Goal: Information Seeking & Learning: Learn about a topic

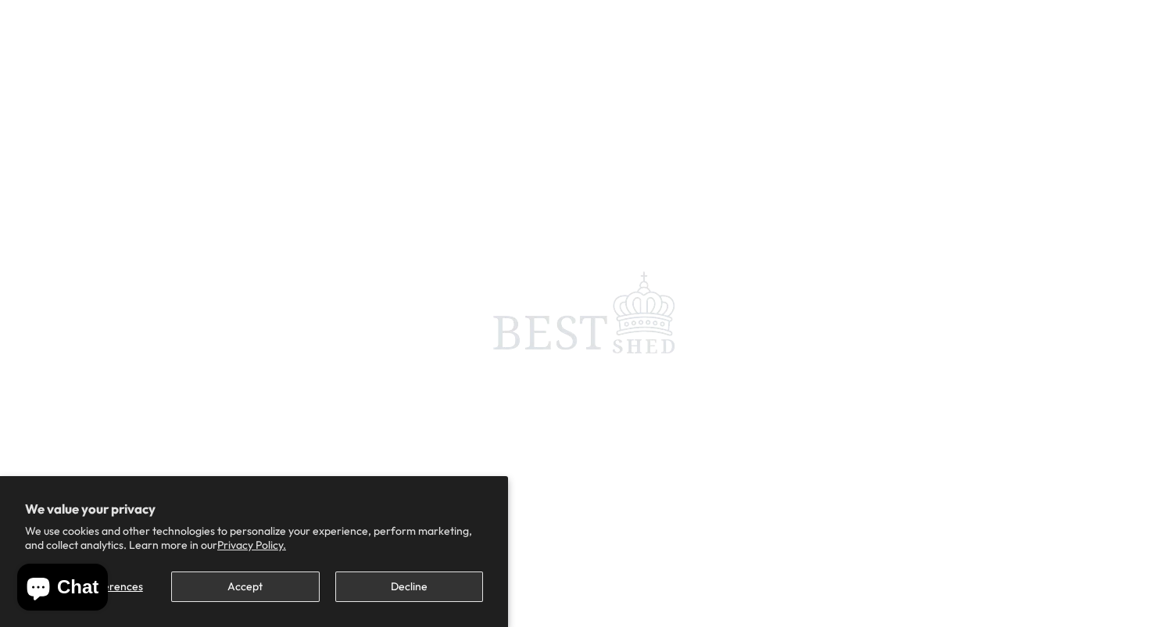
click at [398, 588] on button "Decline" at bounding box center [409, 586] width 148 height 30
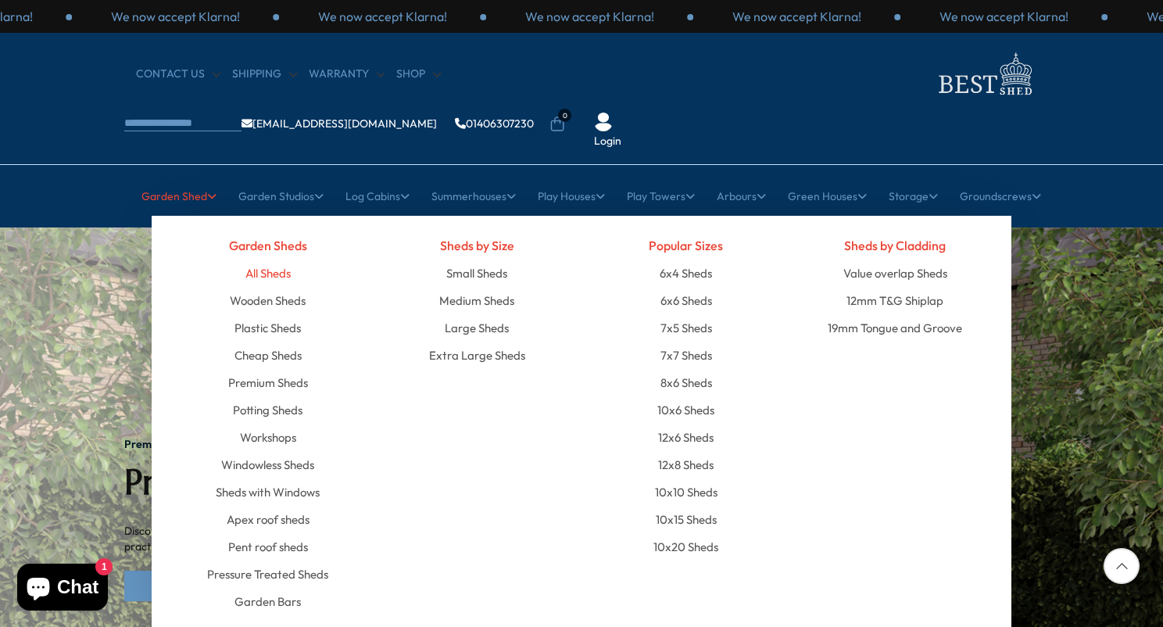
click at [274, 259] on link "All Sheds" at bounding box center [267, 272] width 45 height 27
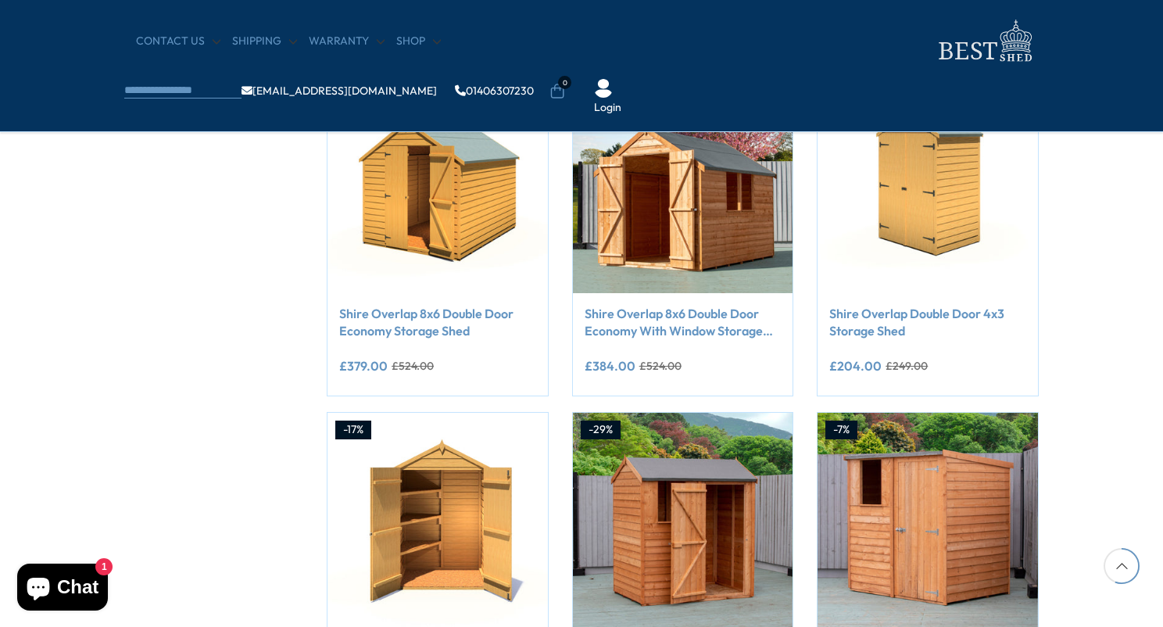
scroll to position [1001, 0]
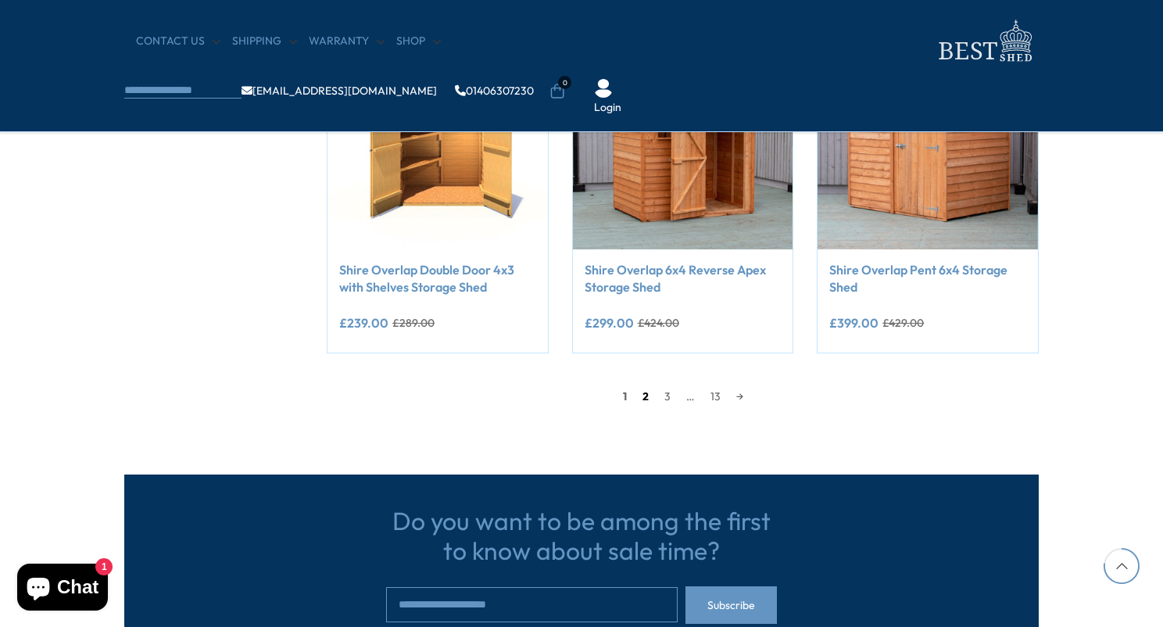
click at [641, 388] on link "2" at bounding box center [645, 395] width 22 height 23
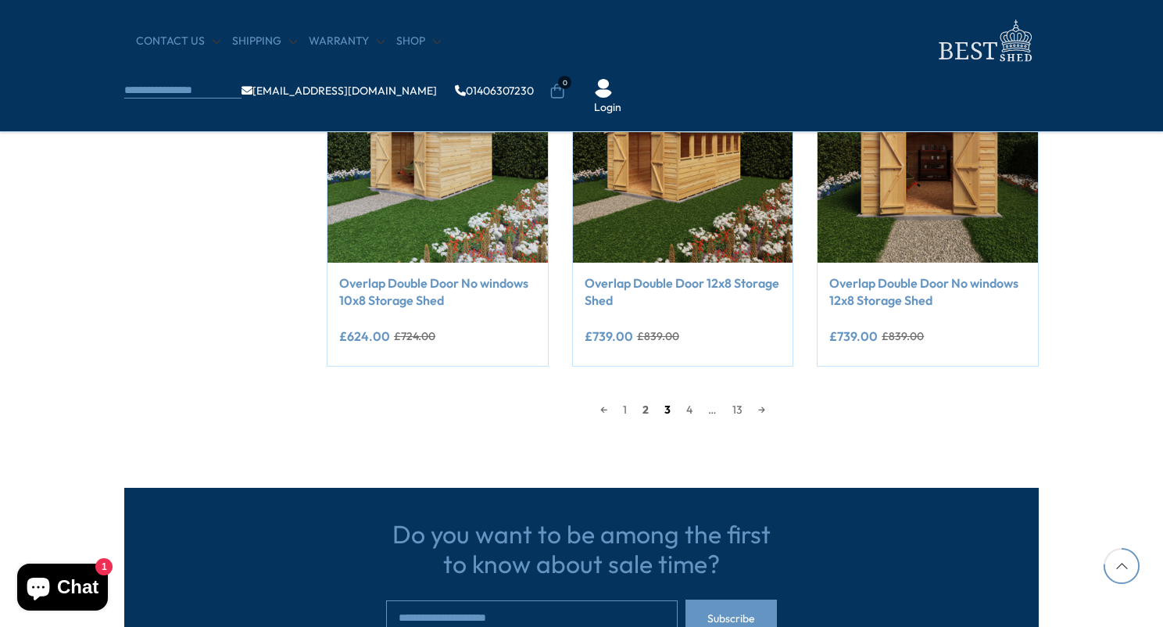
click at [674, 402] on link "3" at bounding box center [667, 409] width 22 height 23
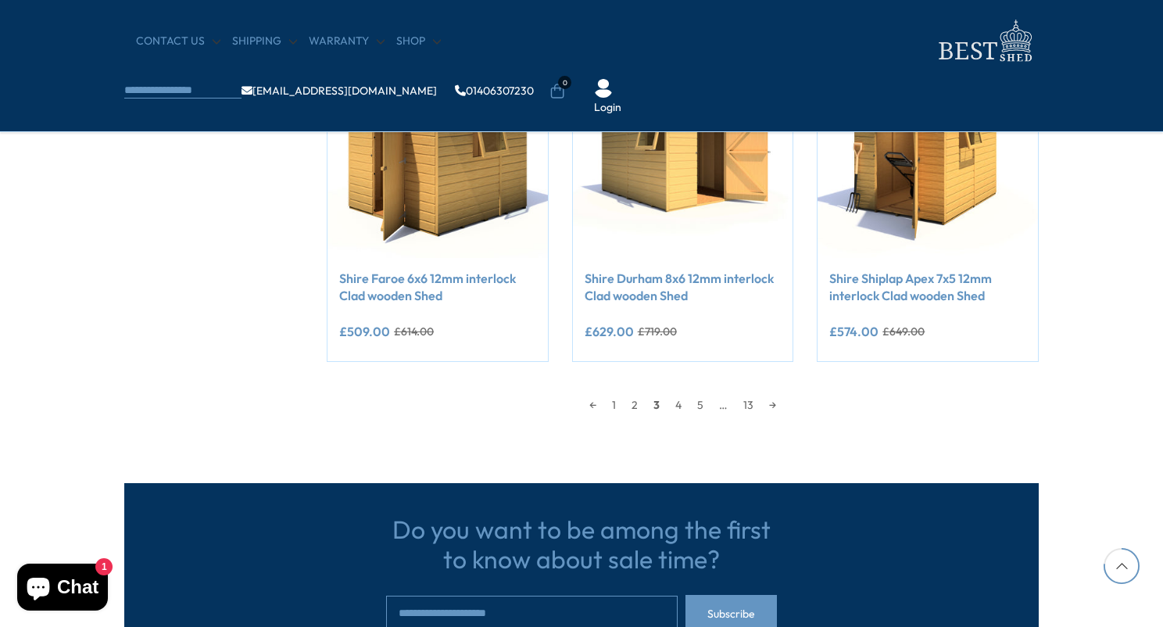
scroll to position [1396, 0]
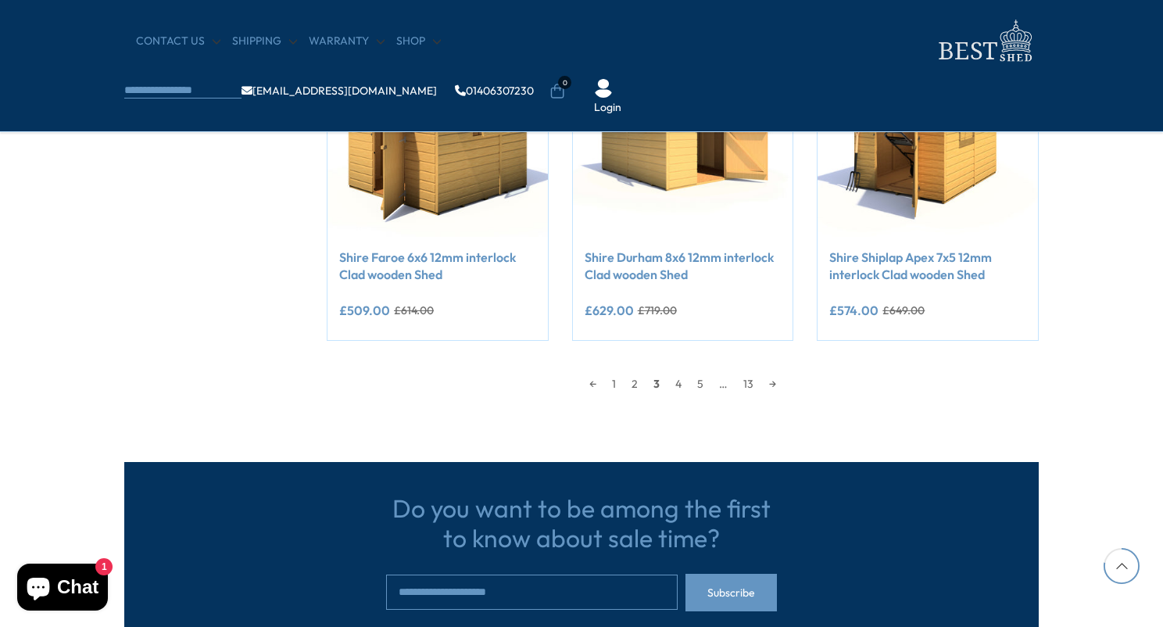
click at [679, 366] on div "← 1 2 3 4 5 … 13 →" at bounding box center [683, 375] width 712 height 39
click at [679, 385] on link "4" at bounding box center [678, 383] width 23 height 23
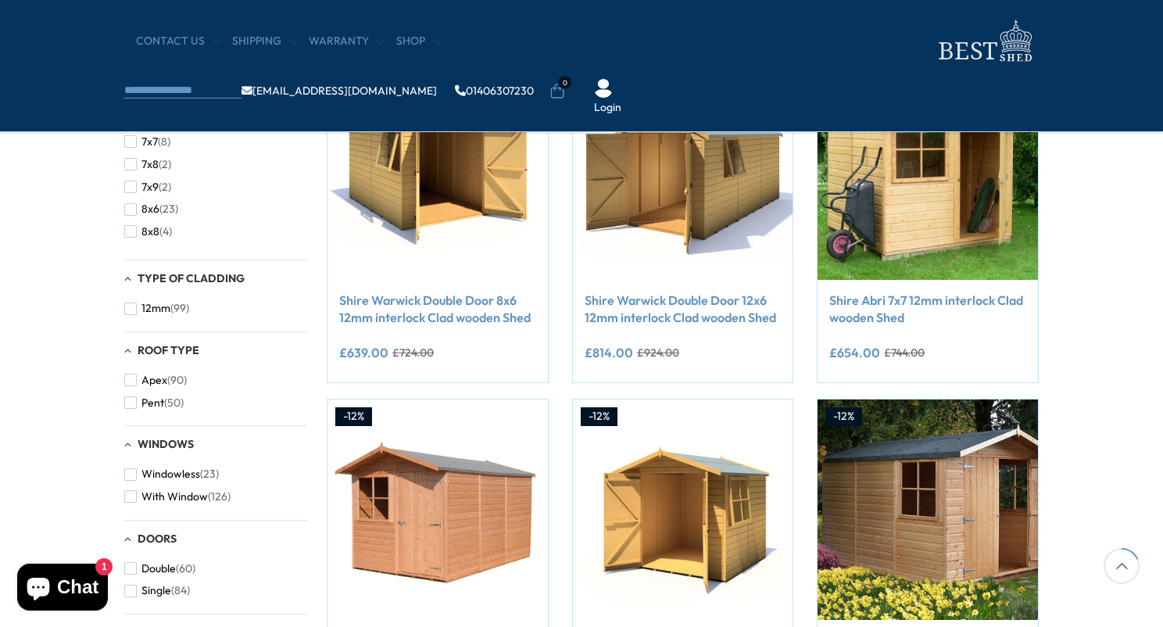
scroll to position [297, 0]
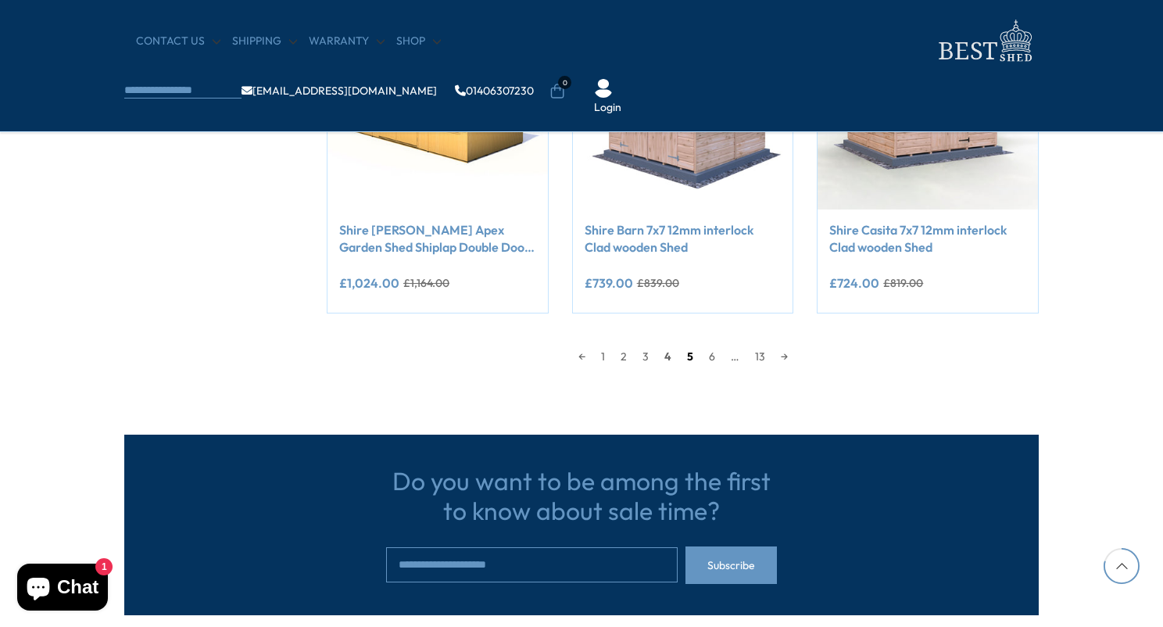
click at [686, 356] on link "5" at bounding box center [690, 356] width 22 height 23
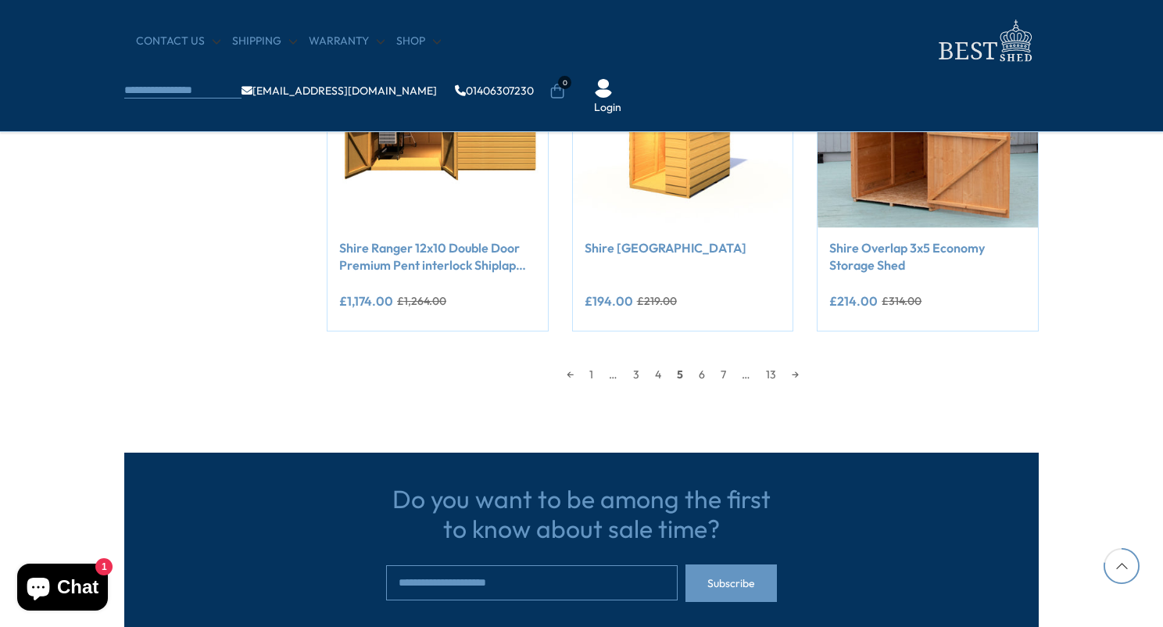
scroll to position [1406, 2]
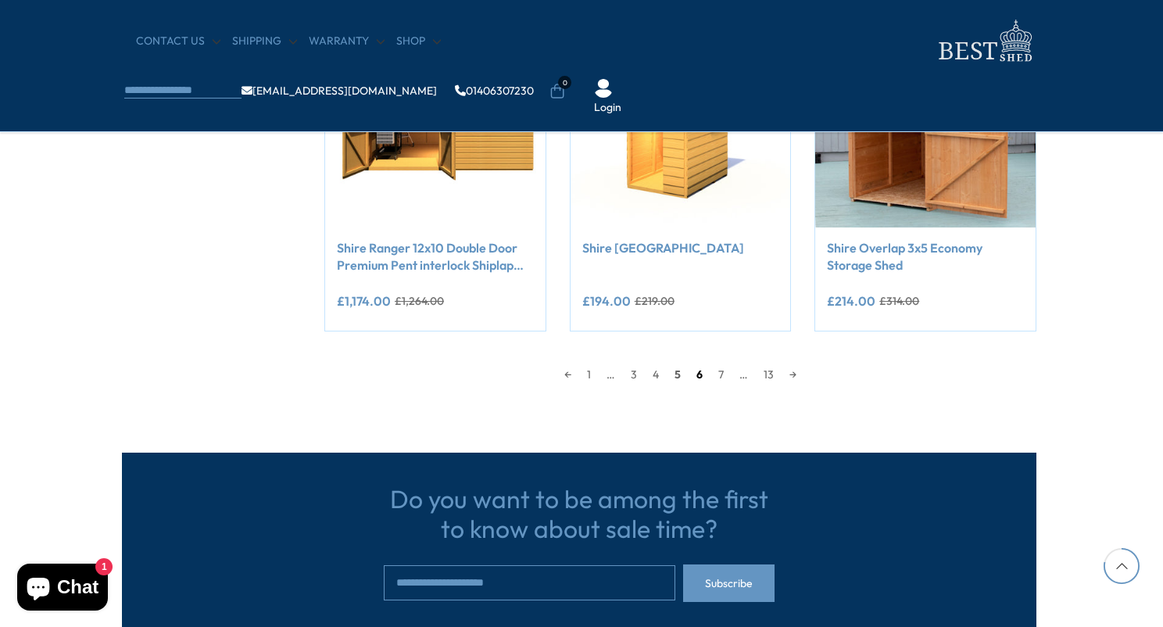
click at [708, 370] on link "6" at bounding box center [699, 374] width 22 height 23
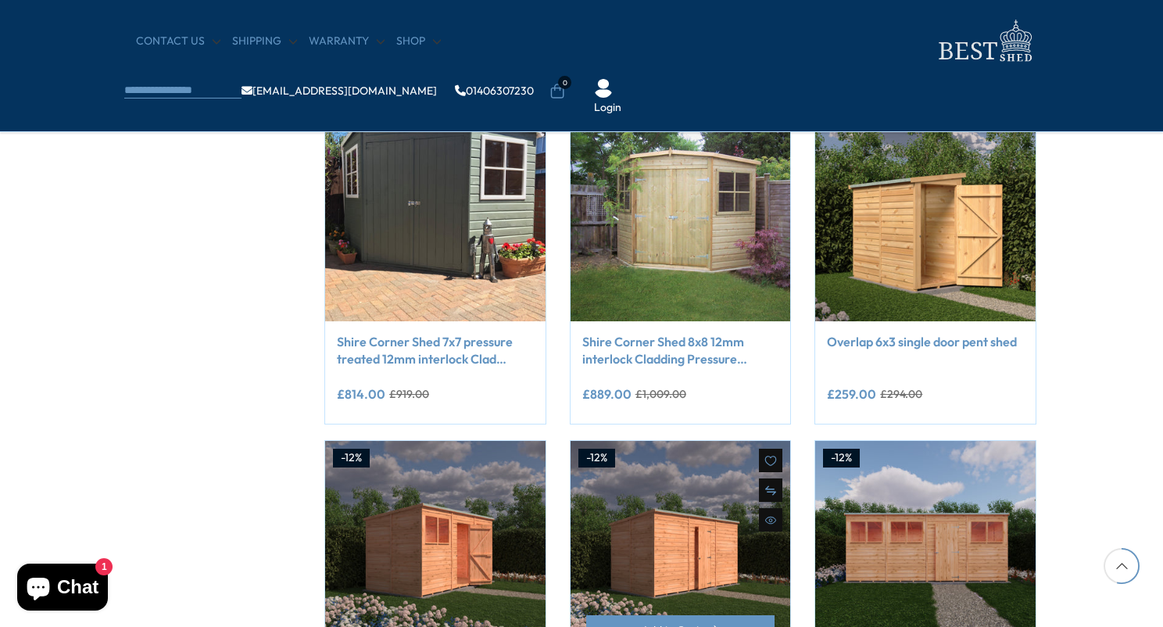
scroll to position [970, 2]
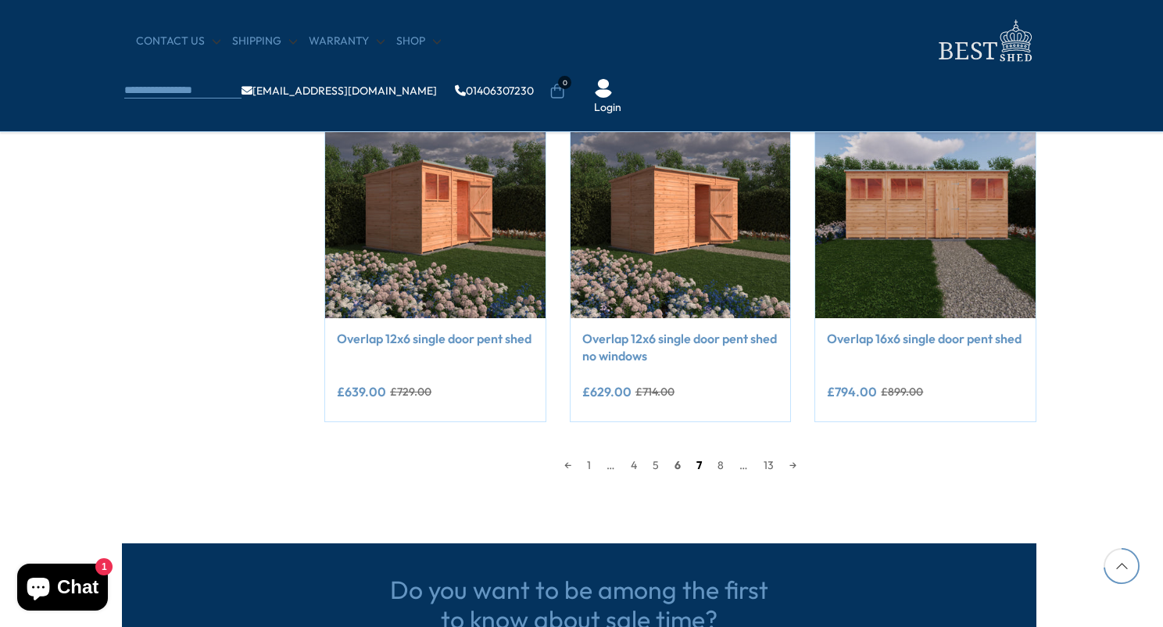
click at [696, 460] on link "7" at bounding box center [698, 464] width 21 height 23
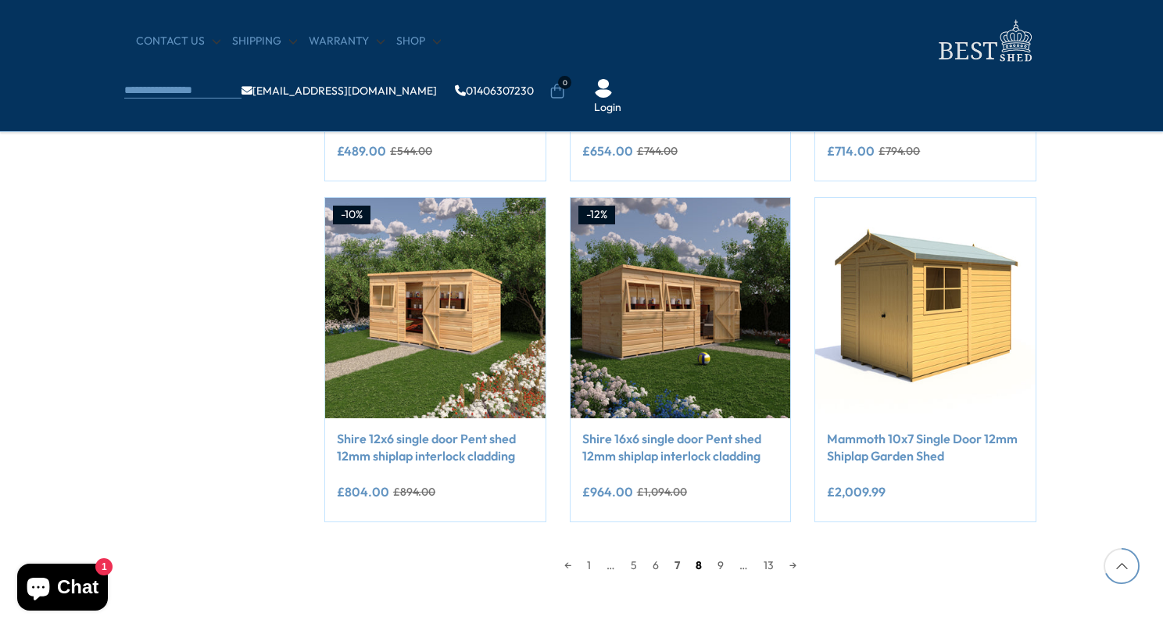
click at [696, 564] on link "8" at bounding box center [699, 564] width 22 height 23
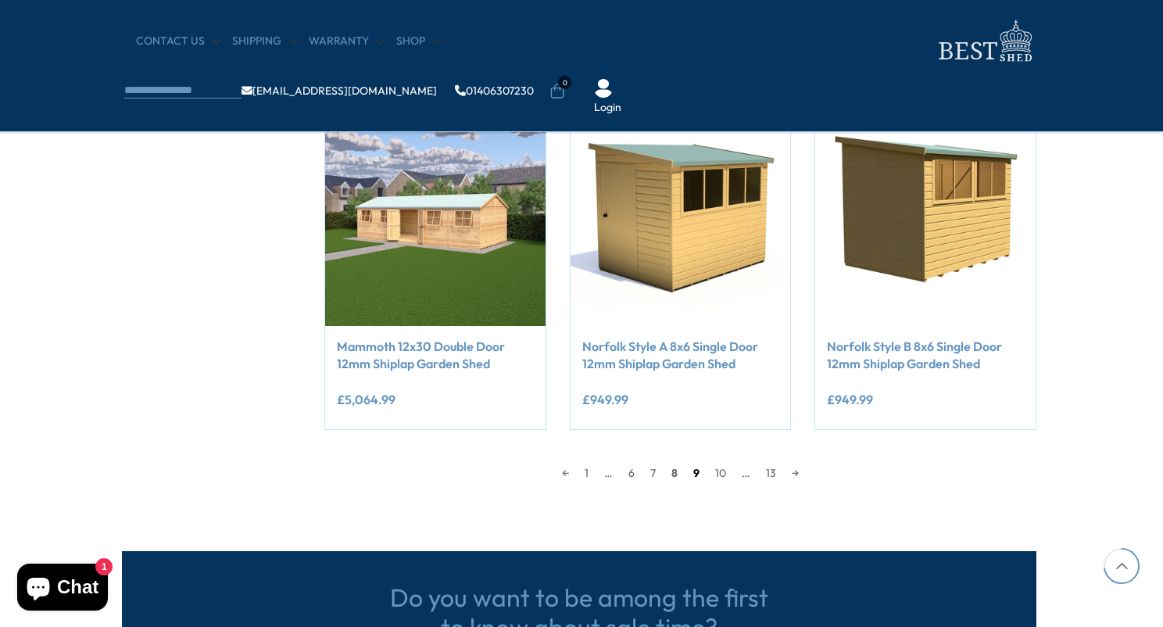
click at [705, 469] on link "9" at bounding box center [696, 472] width 22 height 23
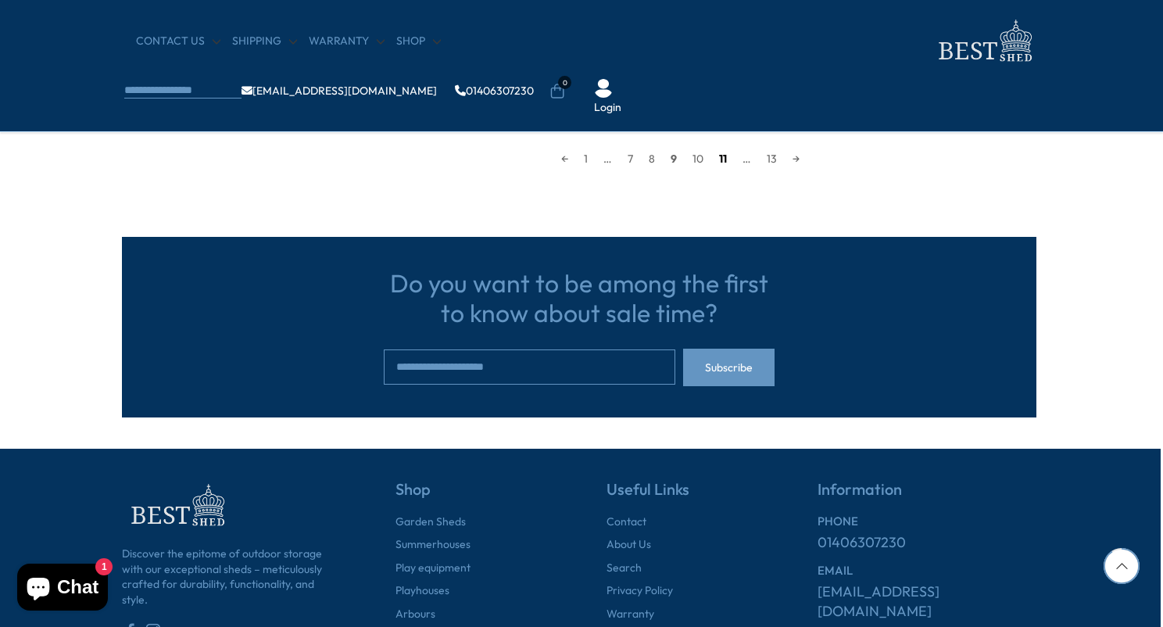
click at [727, 157] on link "11" at bounding box center [722, 158] width 23 height 23
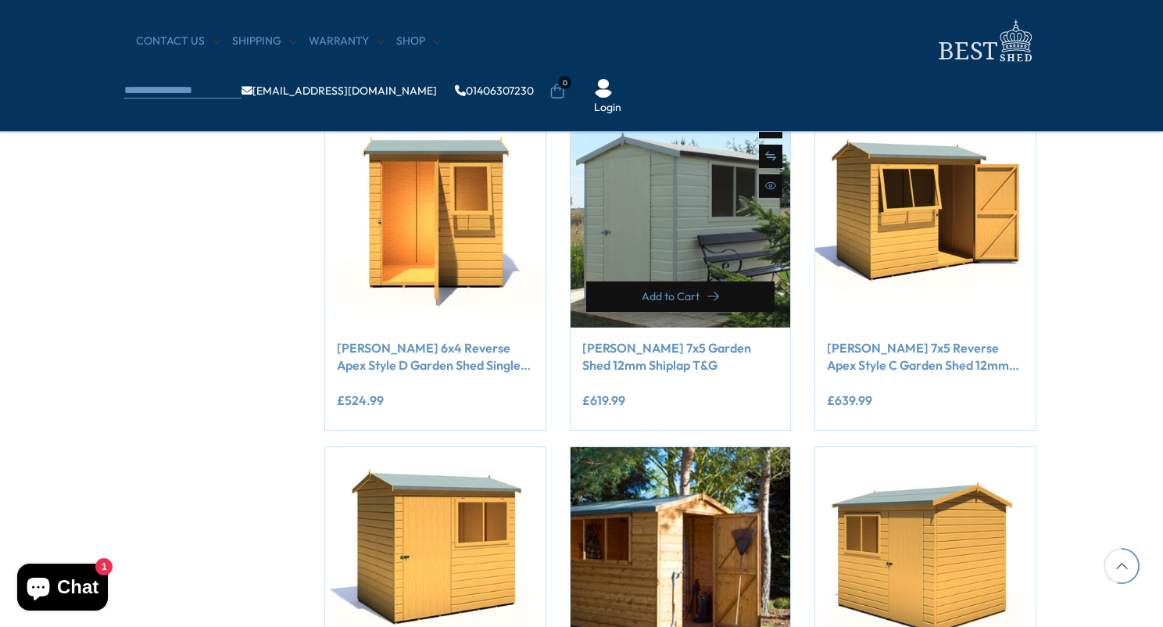
scroll to position [971, 2]
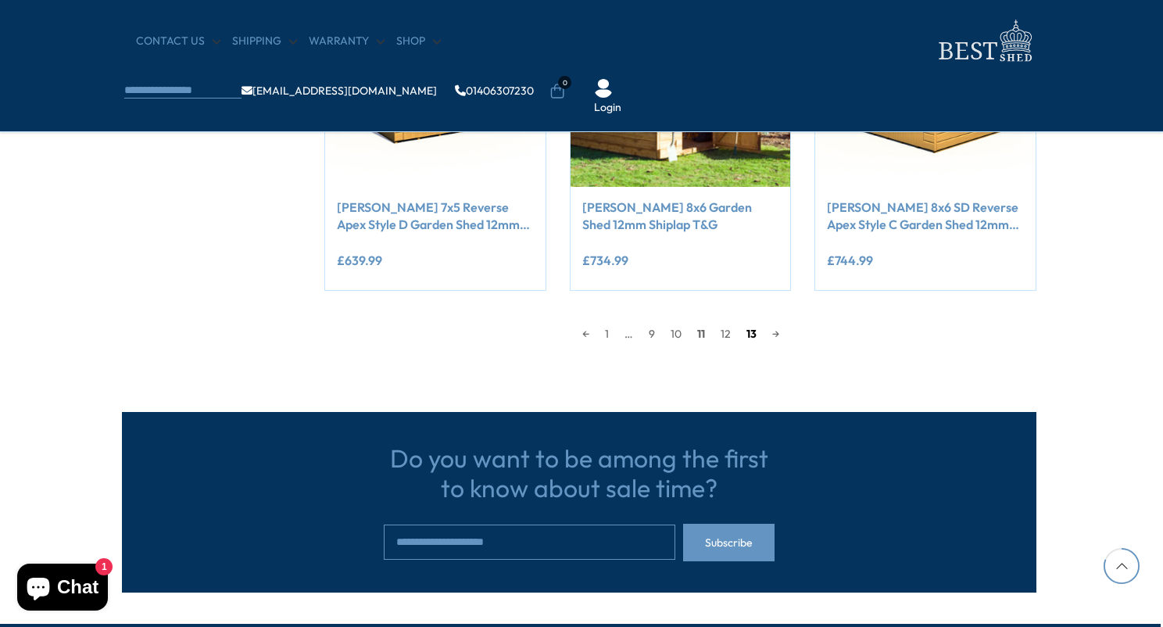
click at [741, 326] on link "13" at bounding box center [751, 333] width 26 height 23
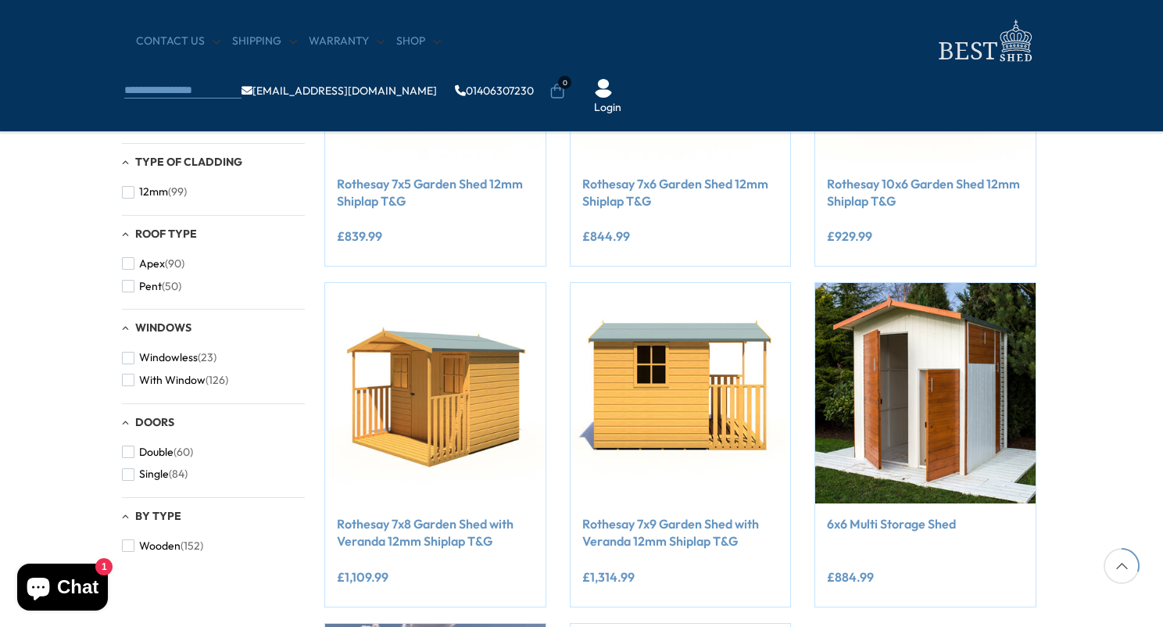
scroll to position [439, 2]
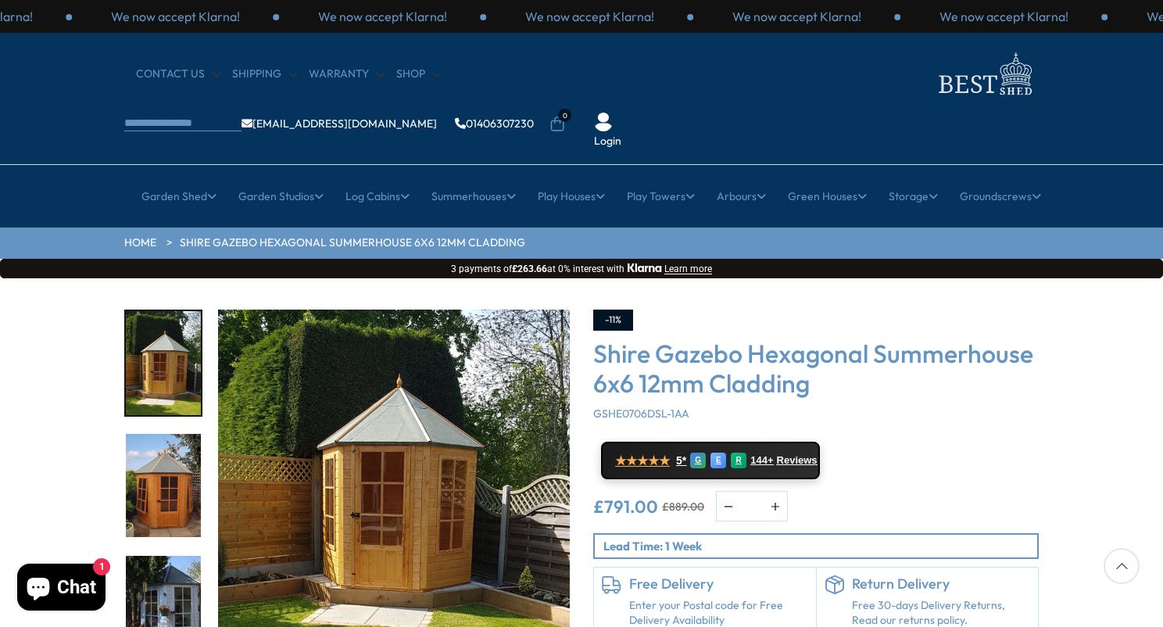
click at [164, 435] on img "2 / 15" at bounding box center [163, 486] width 75 height 104
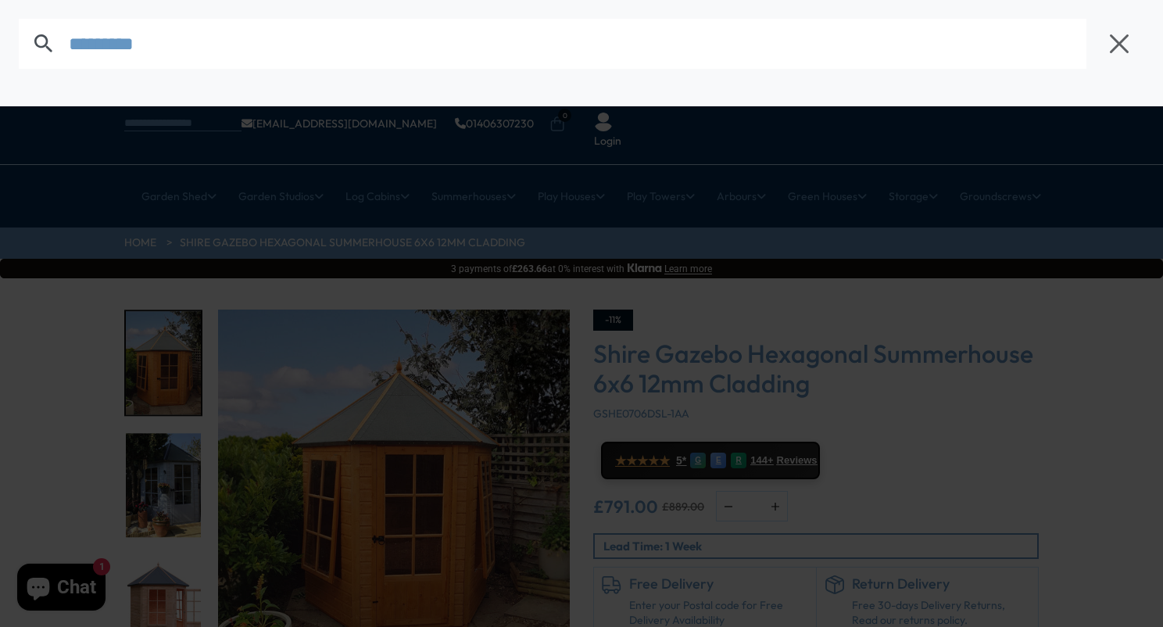
type input "*********"
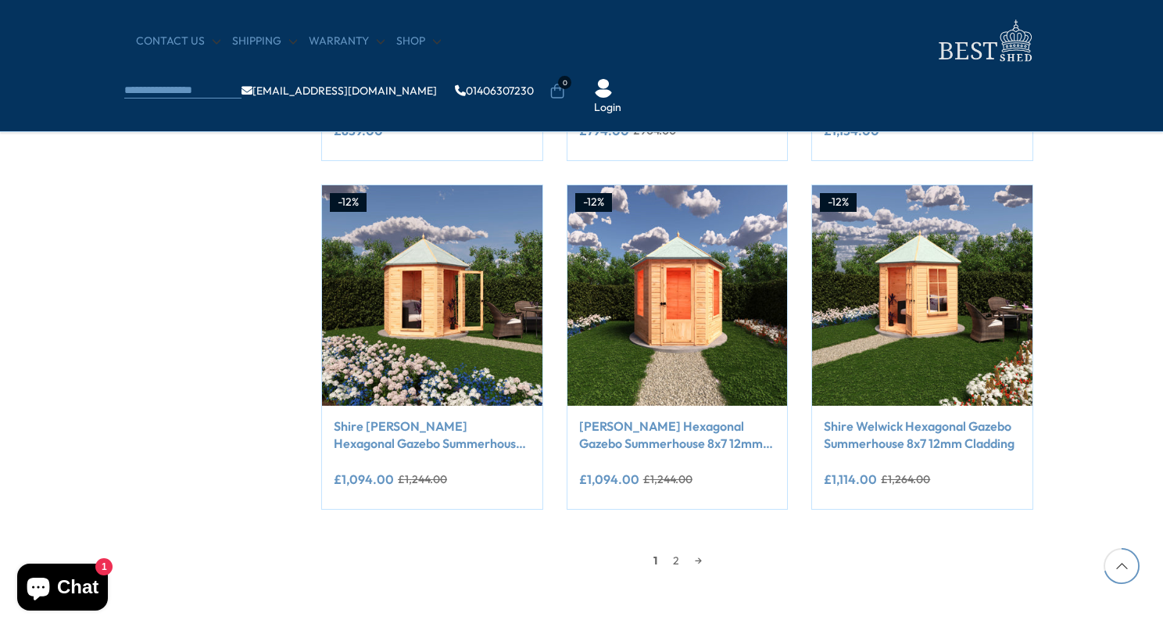
scroll to position [1409, 5]
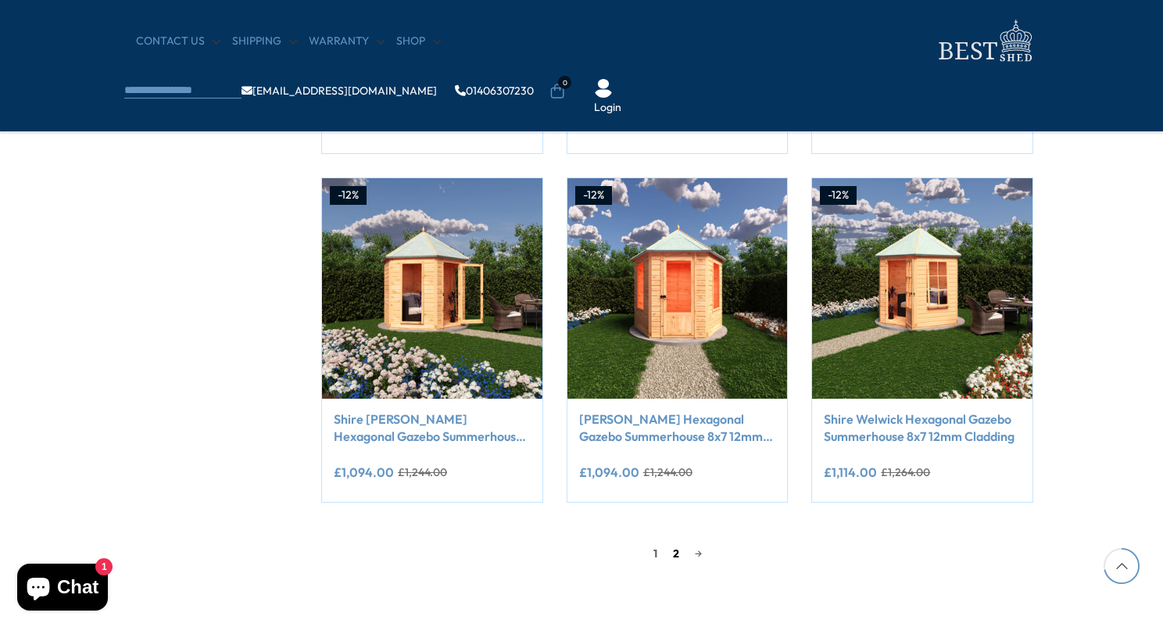
click at [672, 554] on link "2" at bounding box center [676, 552] width 22 height 23
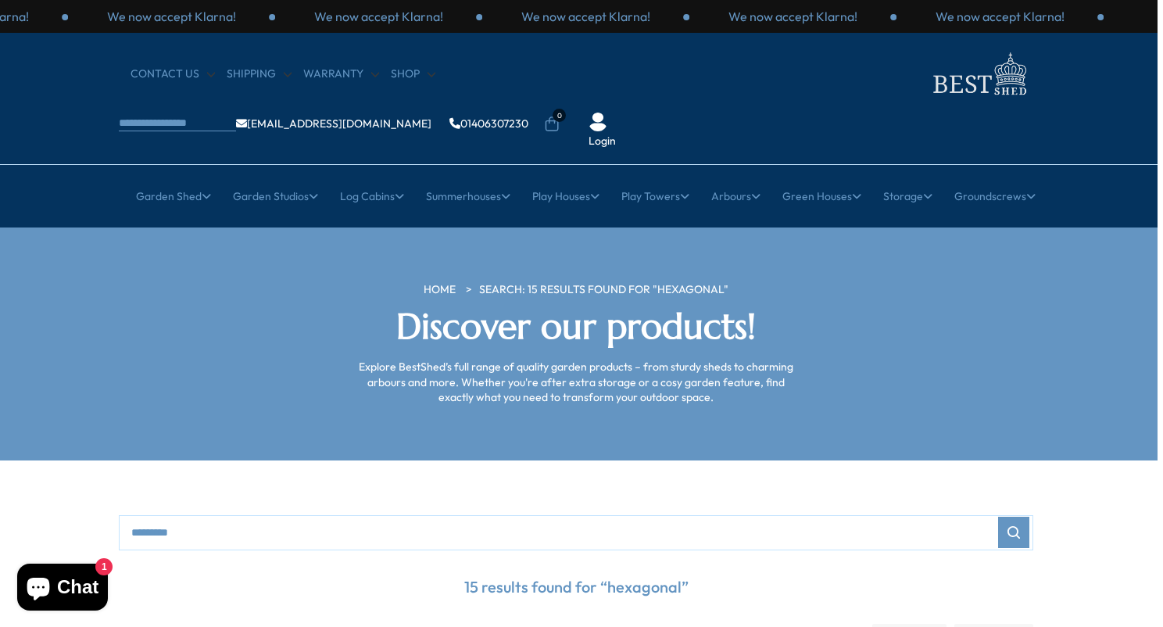
scroll to position [0, 5]
click at [1100, 227] on section "HOME Search: 15 results found for "hexagonal" Discover our products! Explore Be…" at bounding box center [576, 343] width 1163 height 232
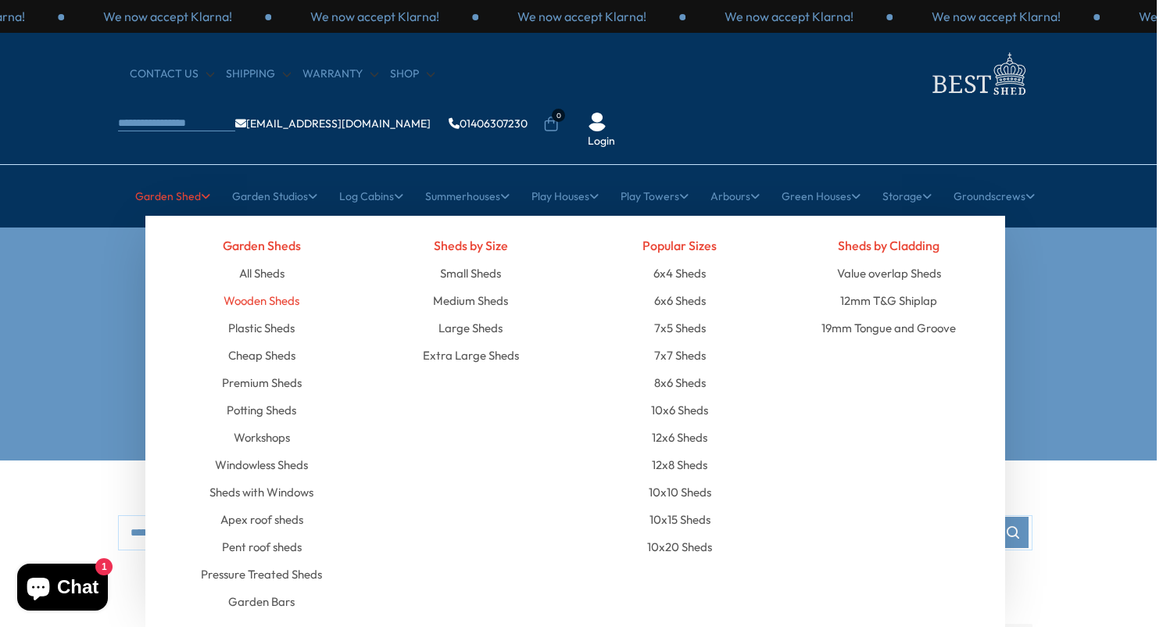
click at [262, 287] on link "Wooden Sheds" at bounding box center [261, 300] width 76 height 27
